Goal: Download file/media

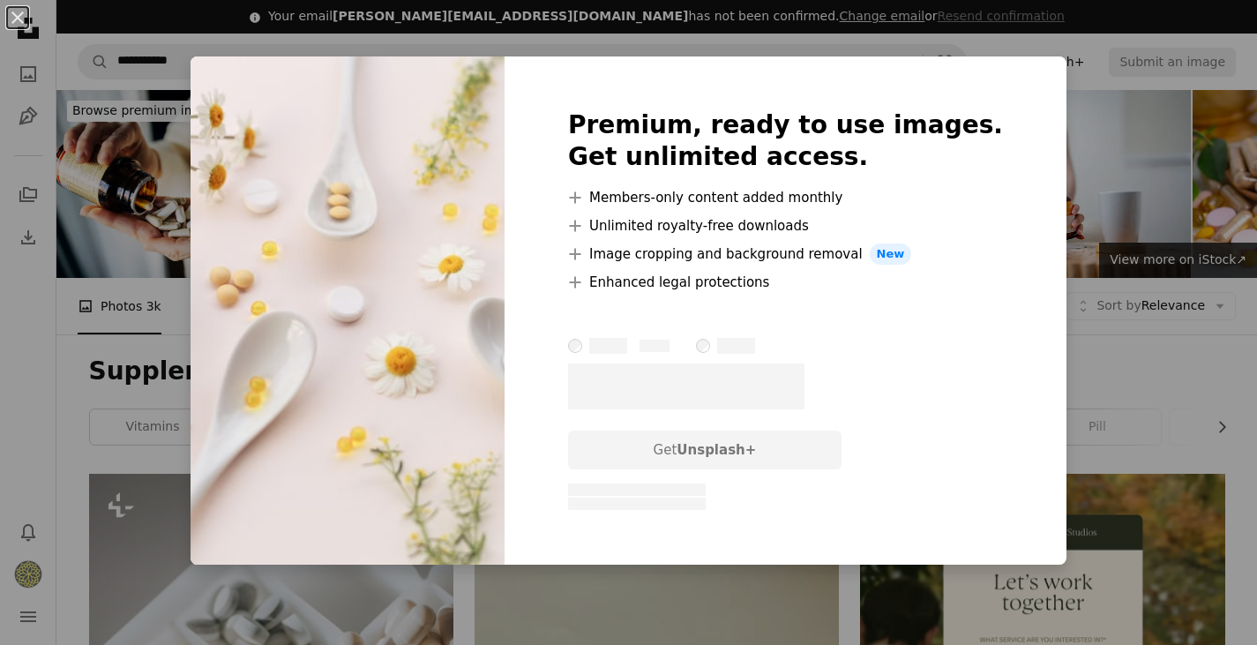
scroll to position [1439, 0]
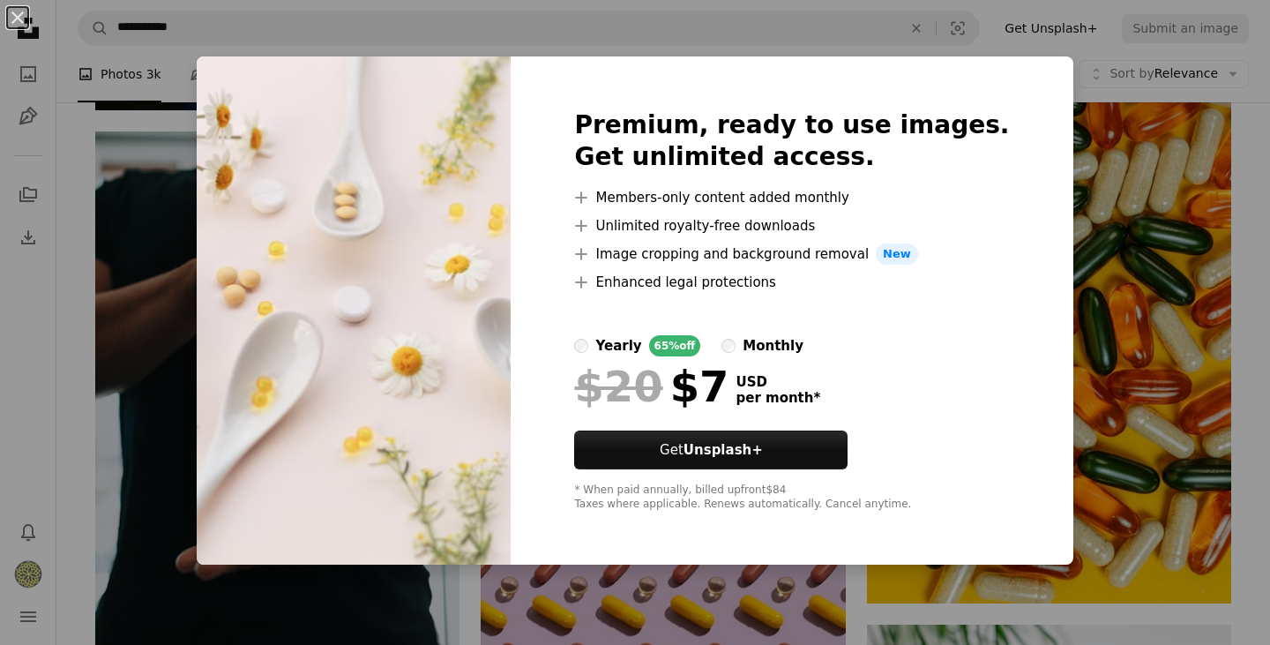
click at [1133, 239] on div "An X shape Premium, ready to use images. Get unlimited access. A plus sign Memb…" at bounding box center [635, 322] width 1270 height 645
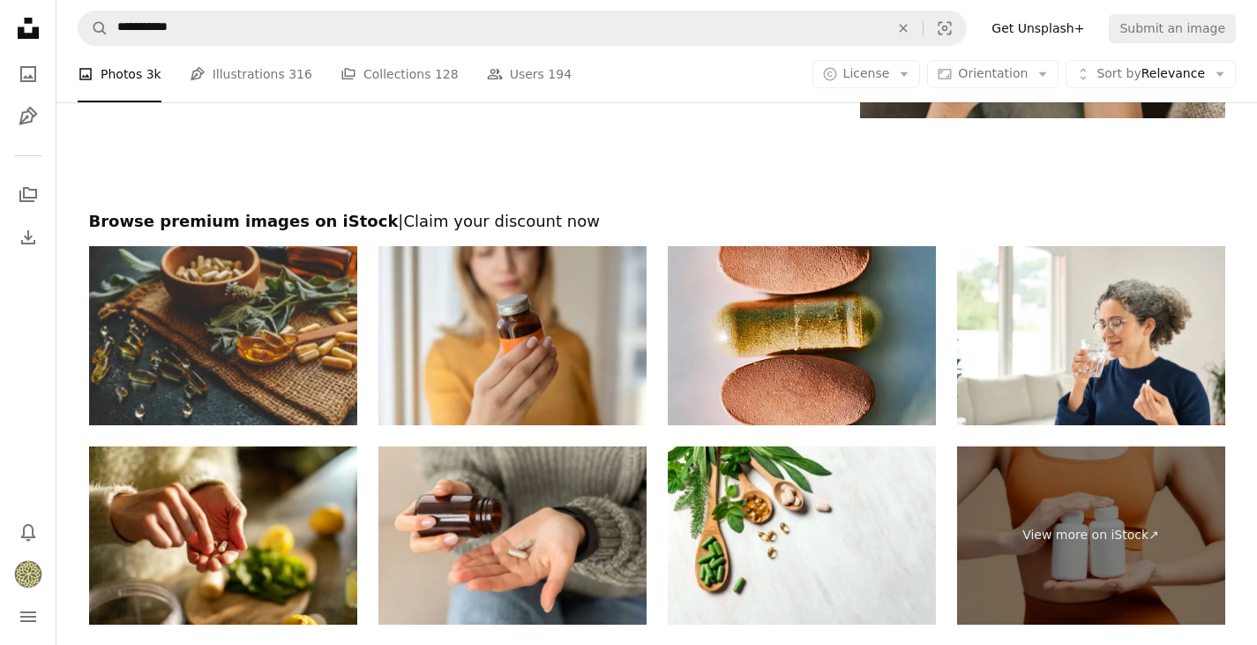
scroll to position [3542, 0]
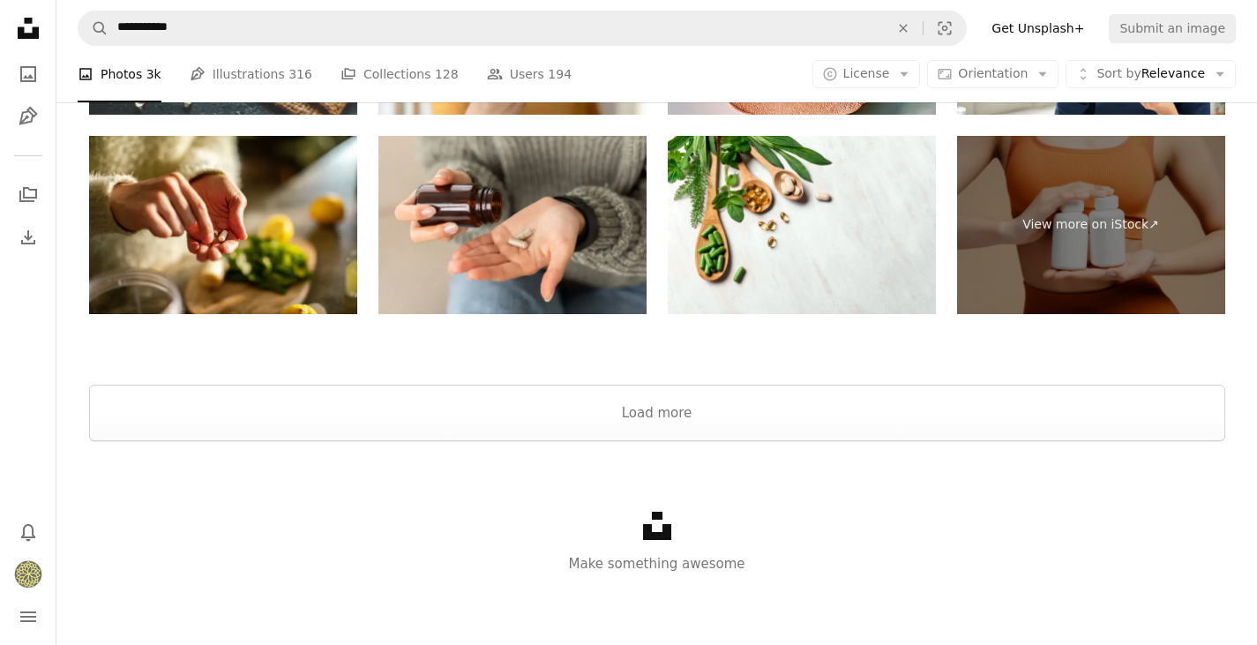
click at [1051, 406] on button "Load more" at bounding box center [657, 412] width 1136 height 56
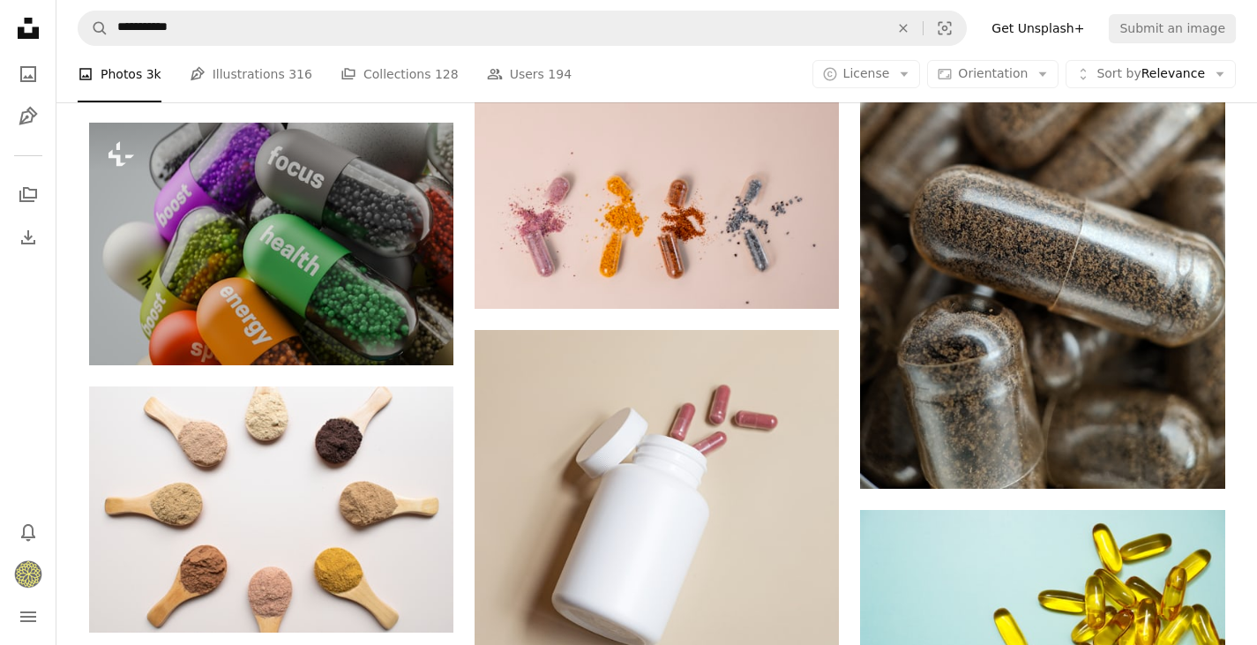
scroll to position [2314, 0]
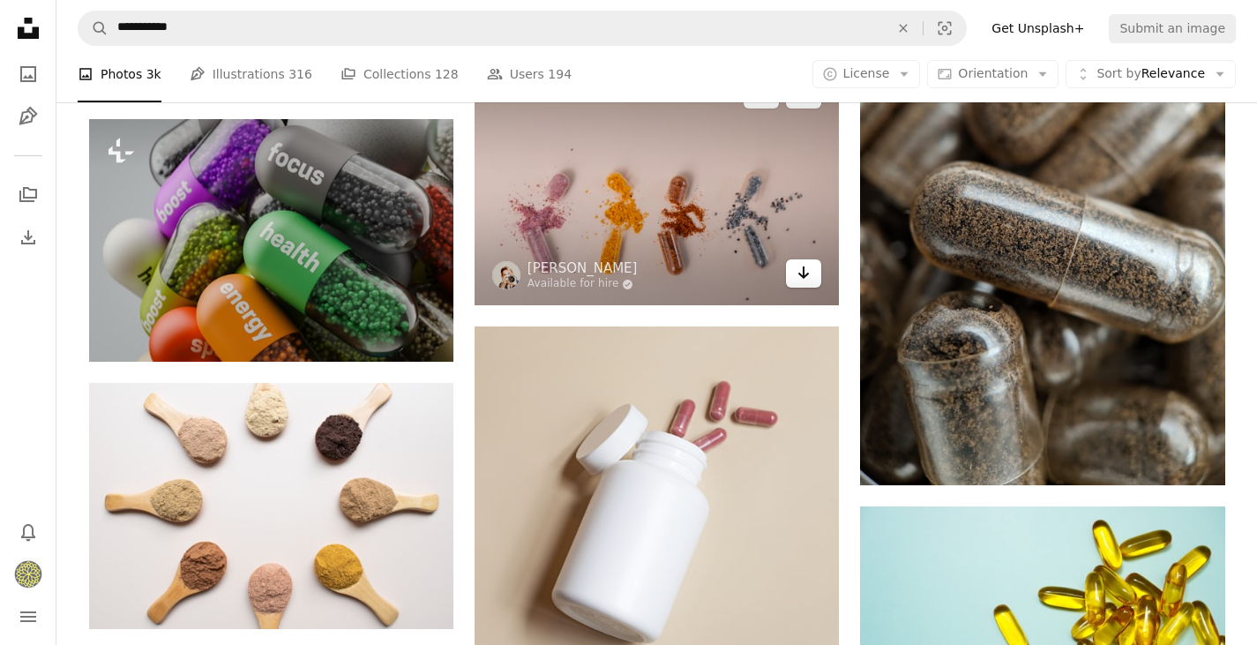
click at [809, 274] on icon "Arrow pointing down" at bounding box center [803, 272] width 14 height 21
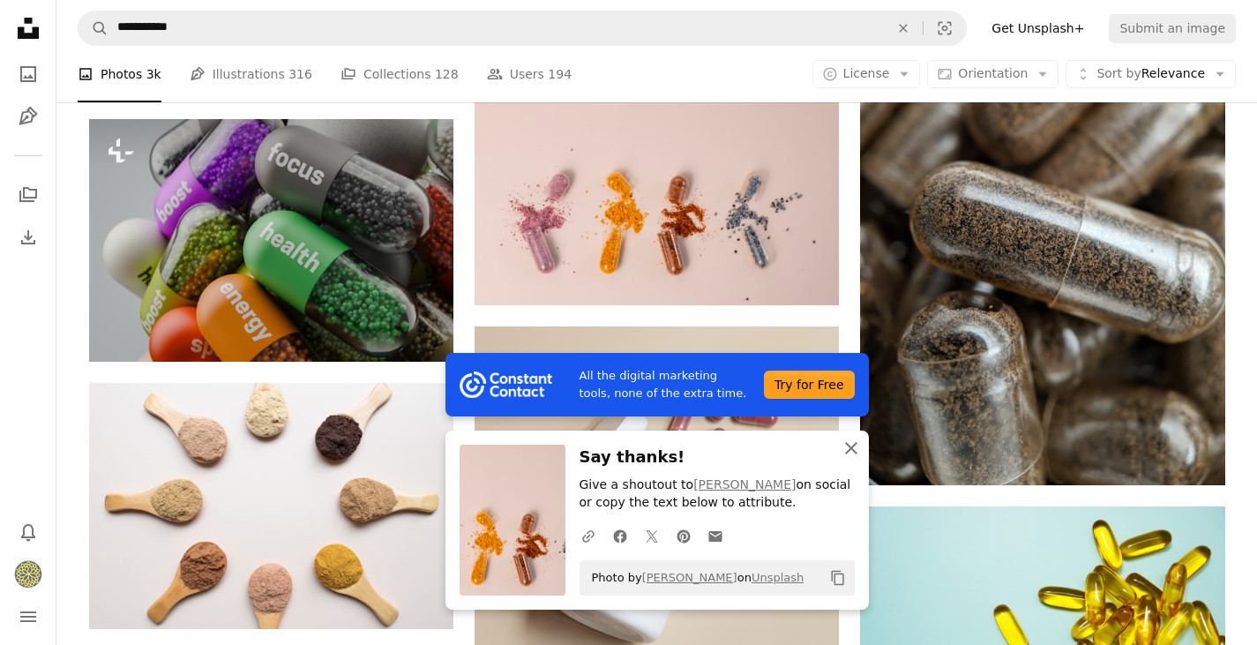
click at [853, 446] on icon "button" at bounding box center [851, 448] width 12 height 12
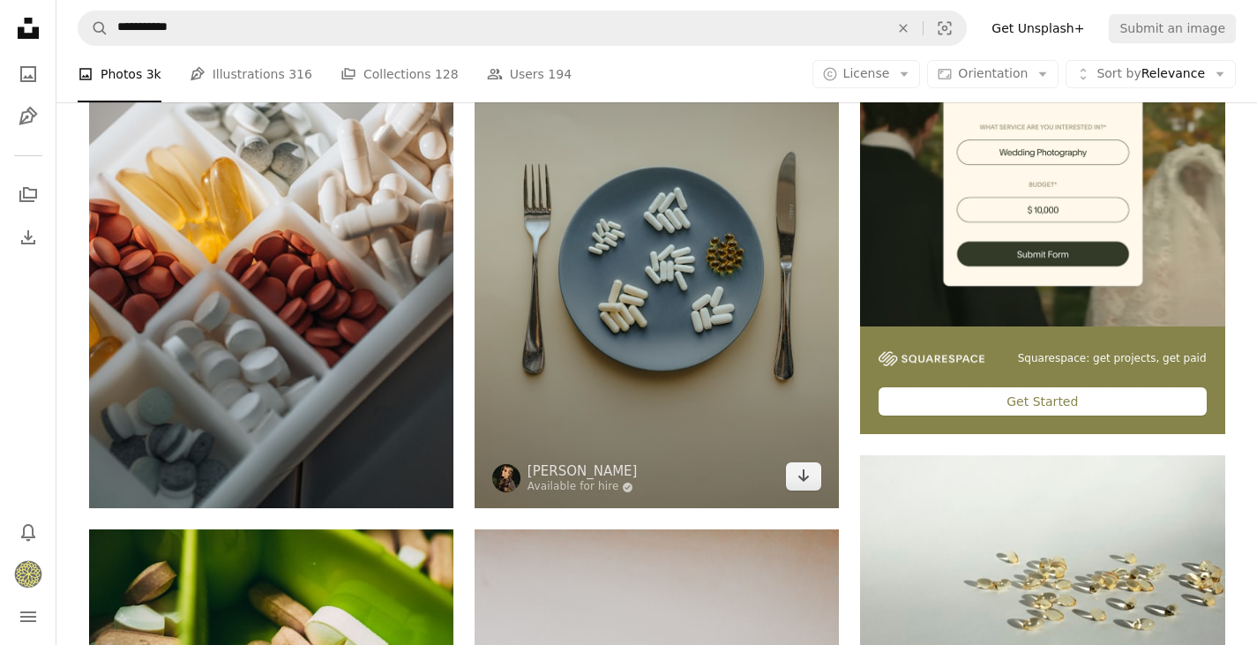
scroll to position [515, 0]
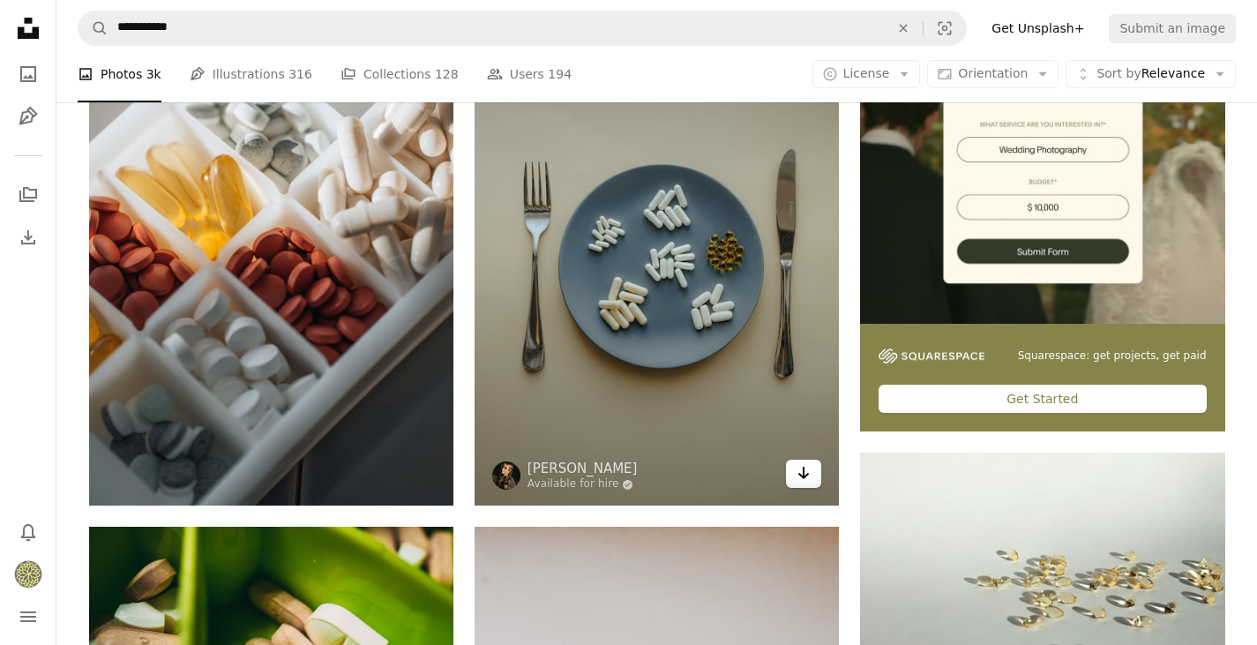
click at [803, 480] on icon "Arrow pointing down" at bounding box center [803, 472] width 14 height 21
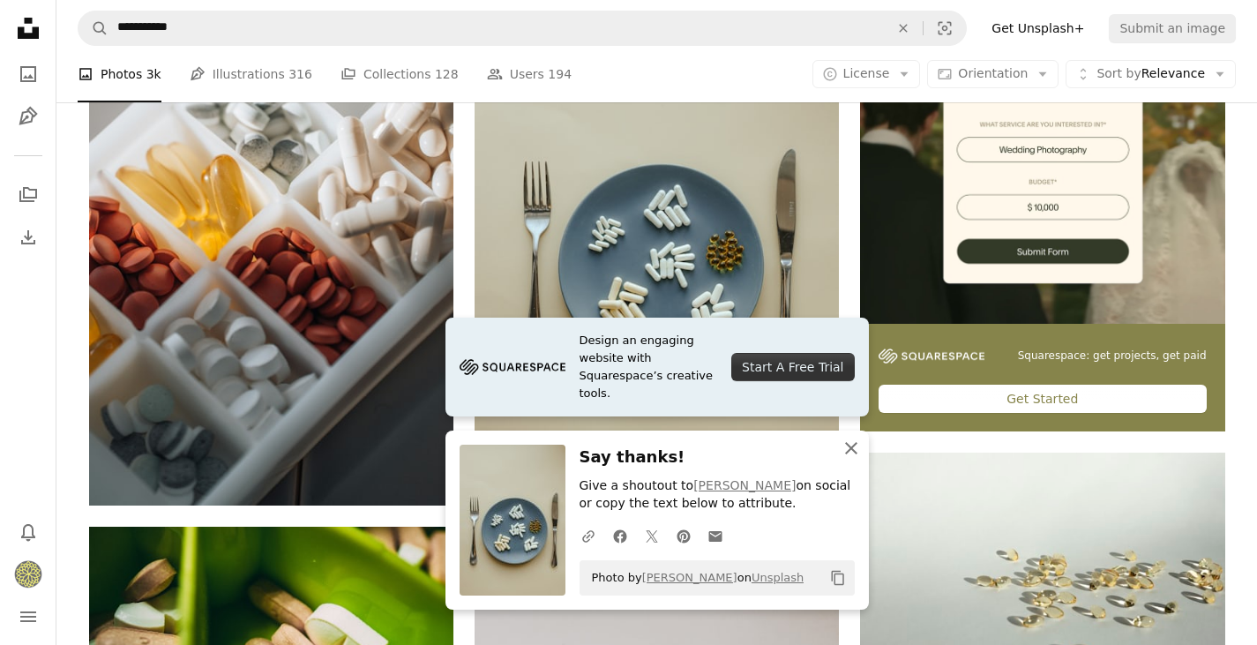
click at [850, 452] on icon "An X shape" at bounding box center [850, 447] width 21 height 21
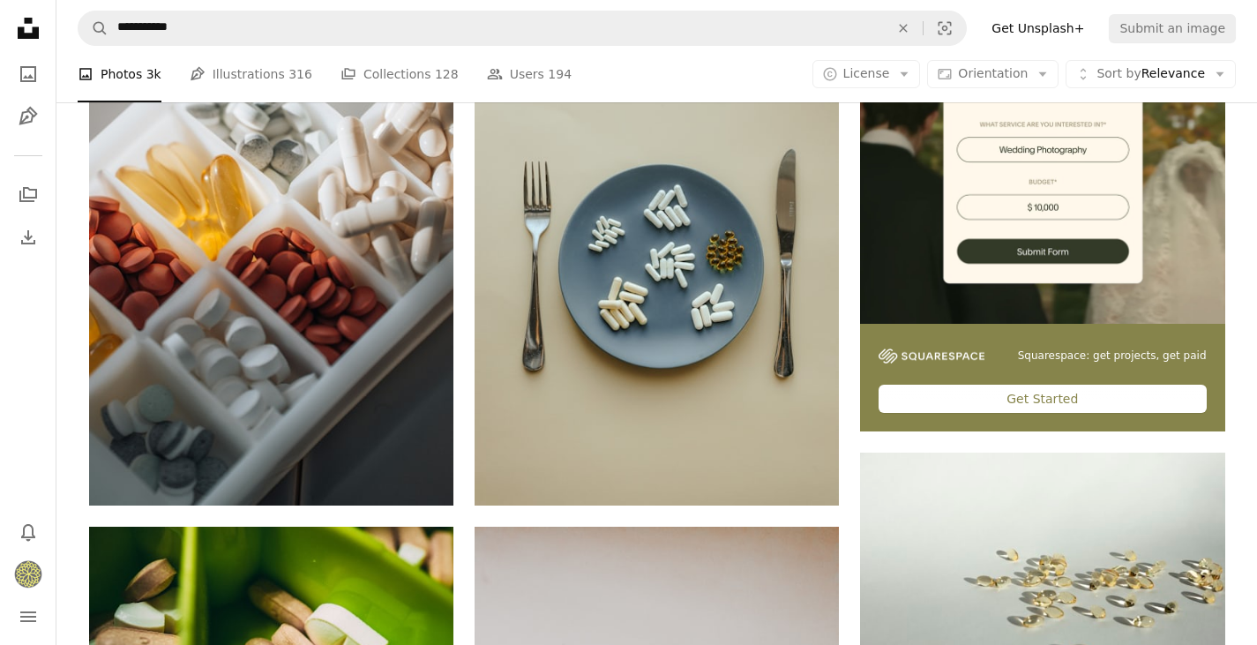
click at [24, 26] on icon "Unsplash logo Unsplash Home" at bounding box center [28, 28] width 35 height 35
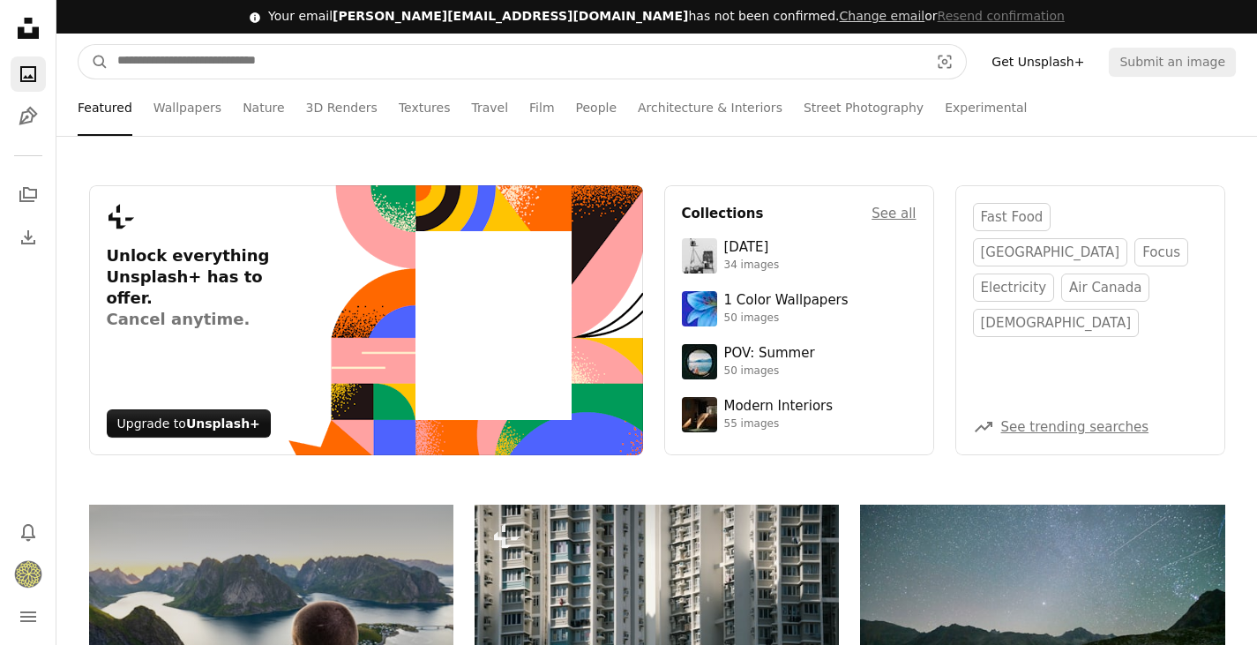
click at [306, 55] on input "Find visuals sitewide" at bounding box center [515, 62] width 815 height 34
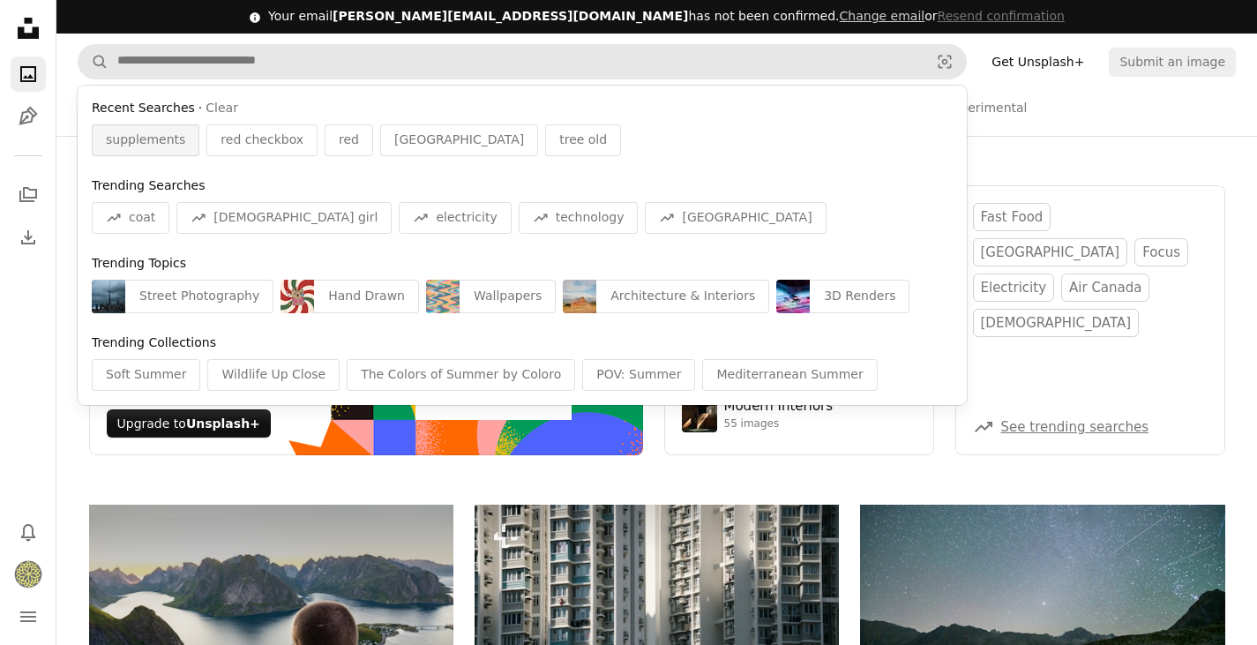
click at [153, 140] on span "supplements" at bounding box center [145, 140] width 79 height 18
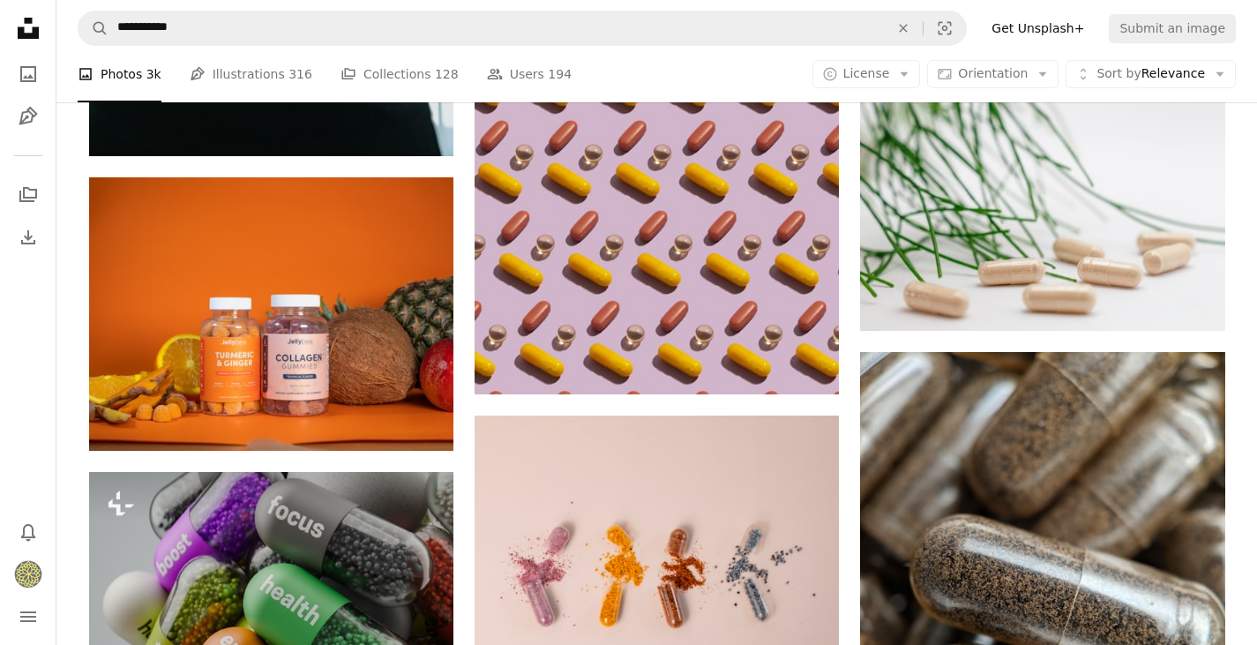
scroll to position [1946, 0]
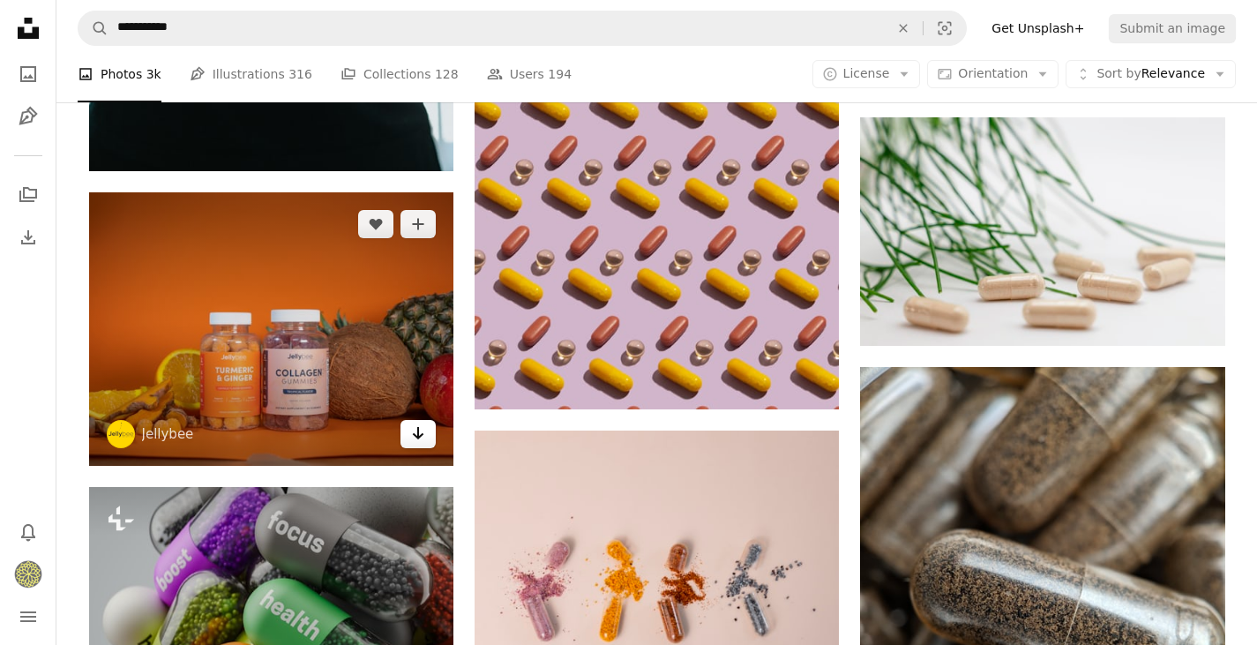
click at [415, 437] on icon "Arrow pointing down" at bounding box center [418, 432] width 14 height 21
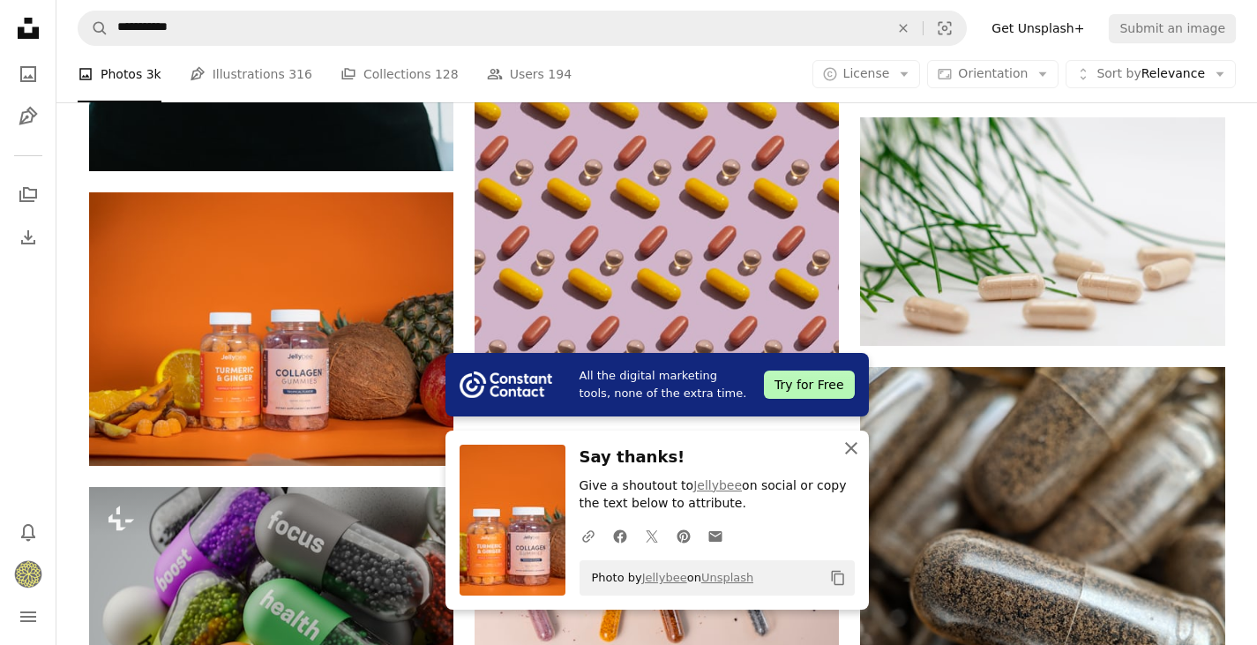
click at [849, 447] on icon "button" at bounding box center [851, 448] width 12 height 12
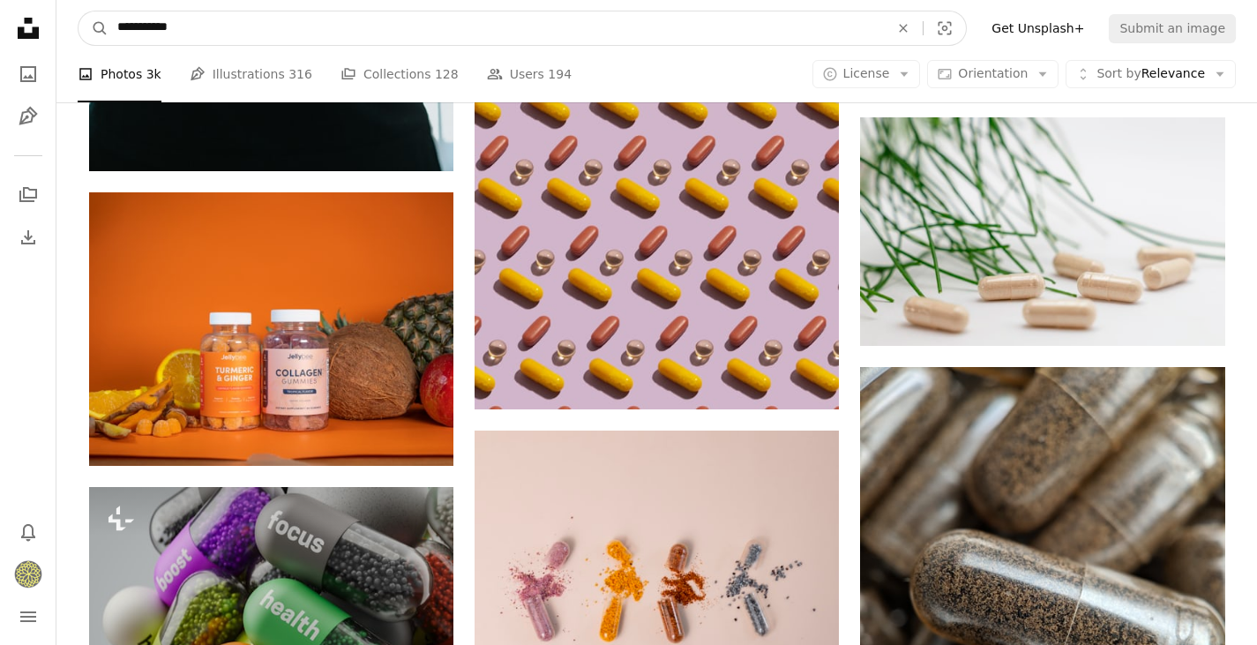
click at [223, 32] on input "**********" at bounding box center [495, 28] width 775 height 34
type input "*"
type input "********"
click button "A magnifying glass" at bounding box center [93, 28] width 30 height 34
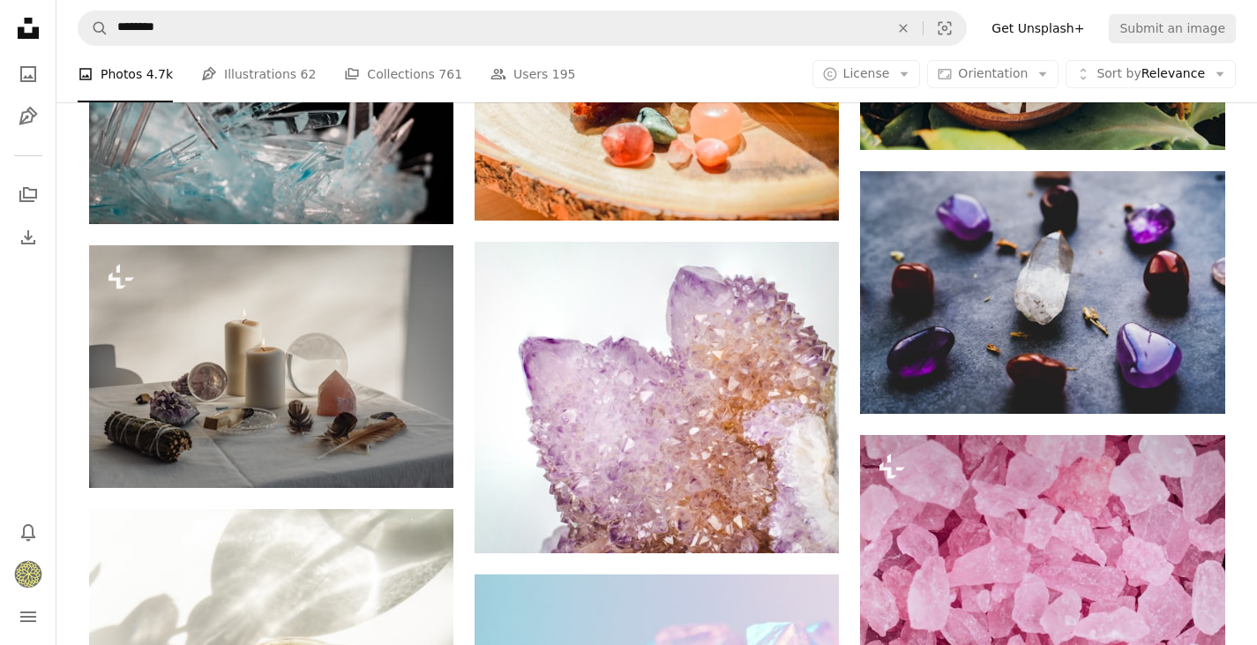
scroll to position [1081, 0]
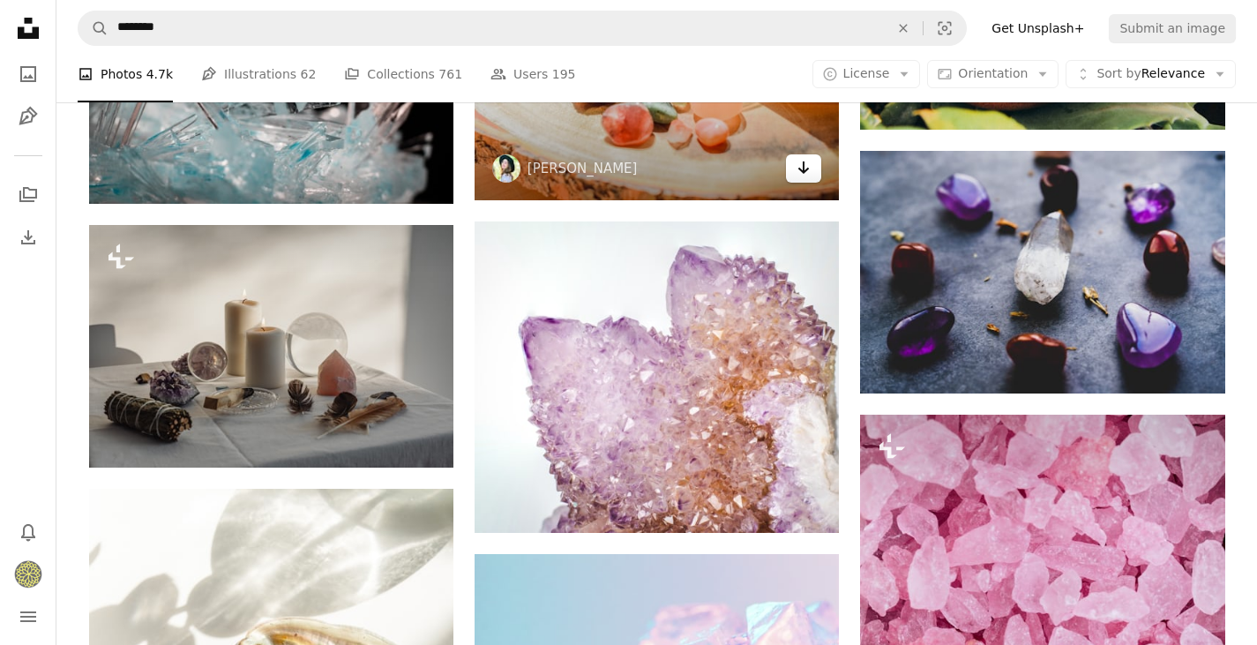
click at [807, 170] on icon "Download" at bounding box center [803, 167] width 11 height 12
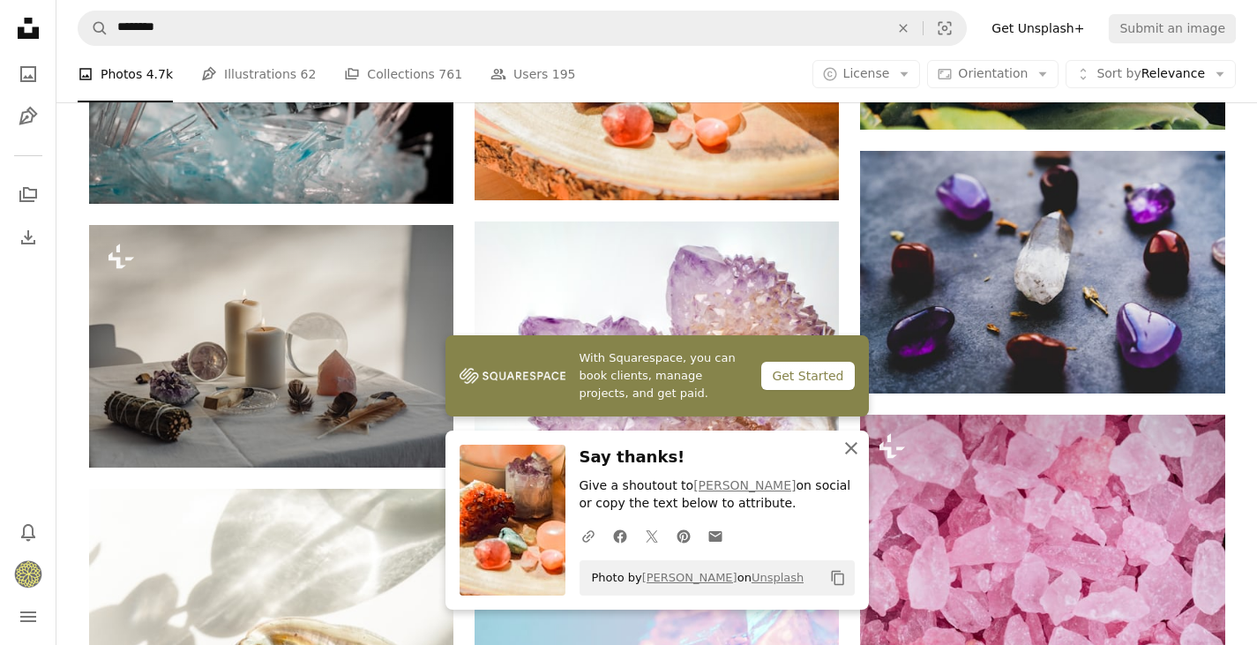
click at [847, 448] on icon "An X shape" at bounding box center [850, 447] width 21 height 21
